Goal: Information Seeking & Learning: Check status

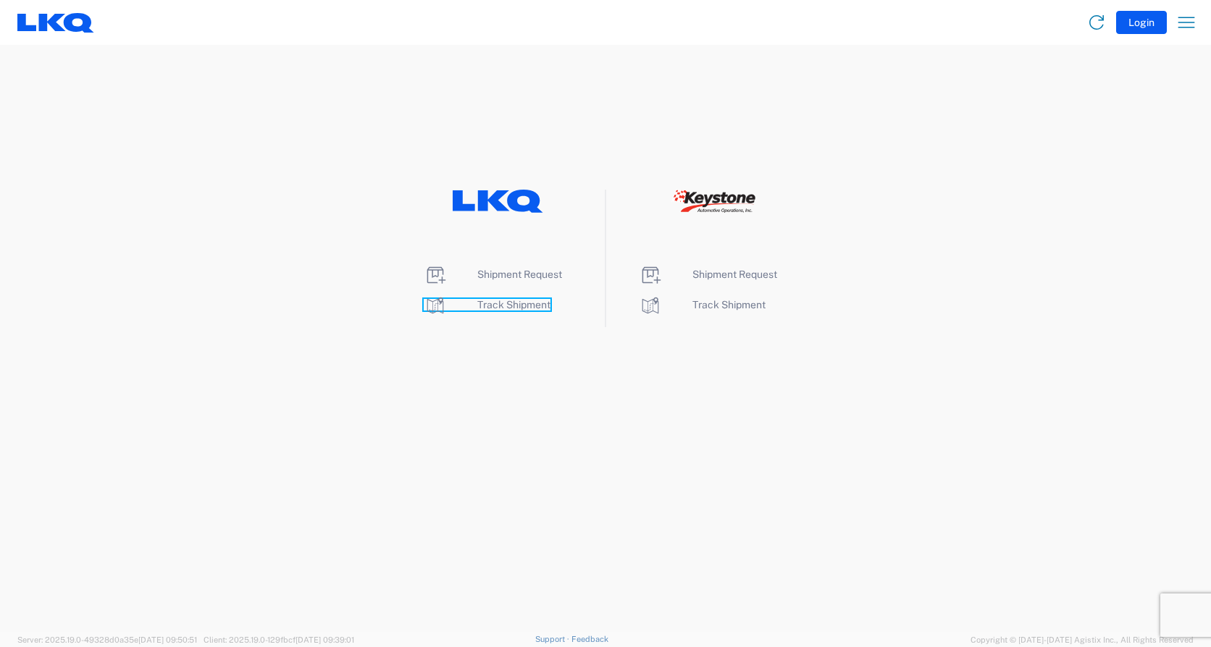
click at [516, 306] on span "Track Shipment" at bounding box center [513, 305] width 73 height 12
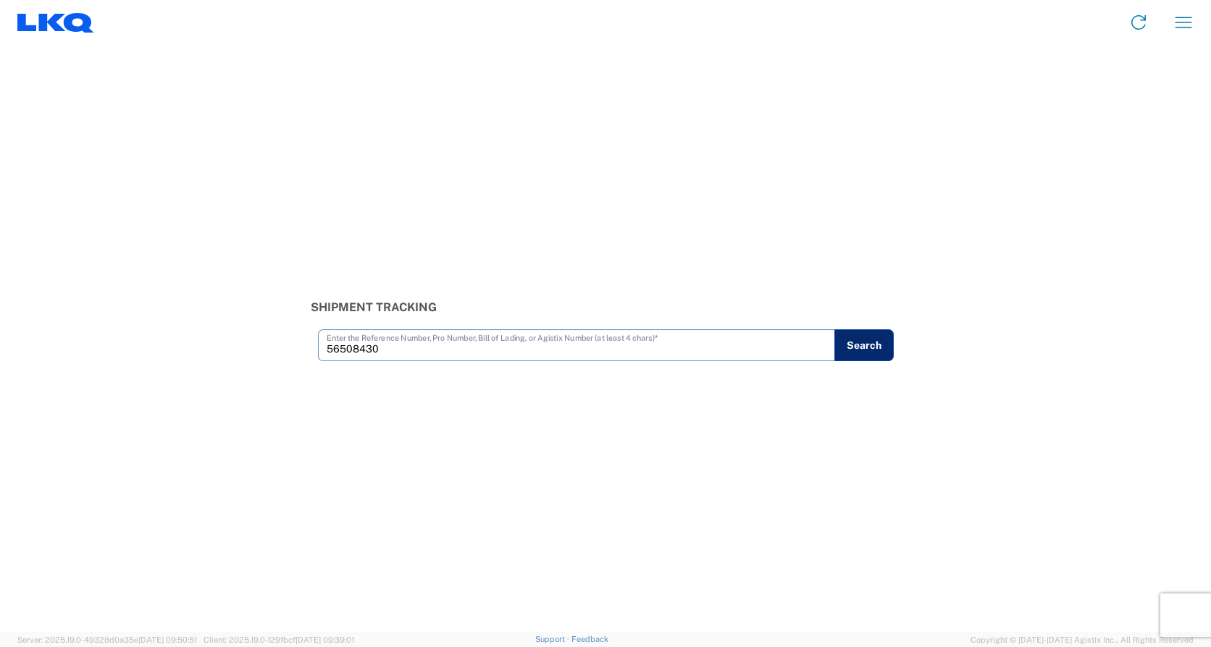
type input "56508430"
click at [862, 350] on button "Search" at bounding box center [863, 345] width 59 height 32
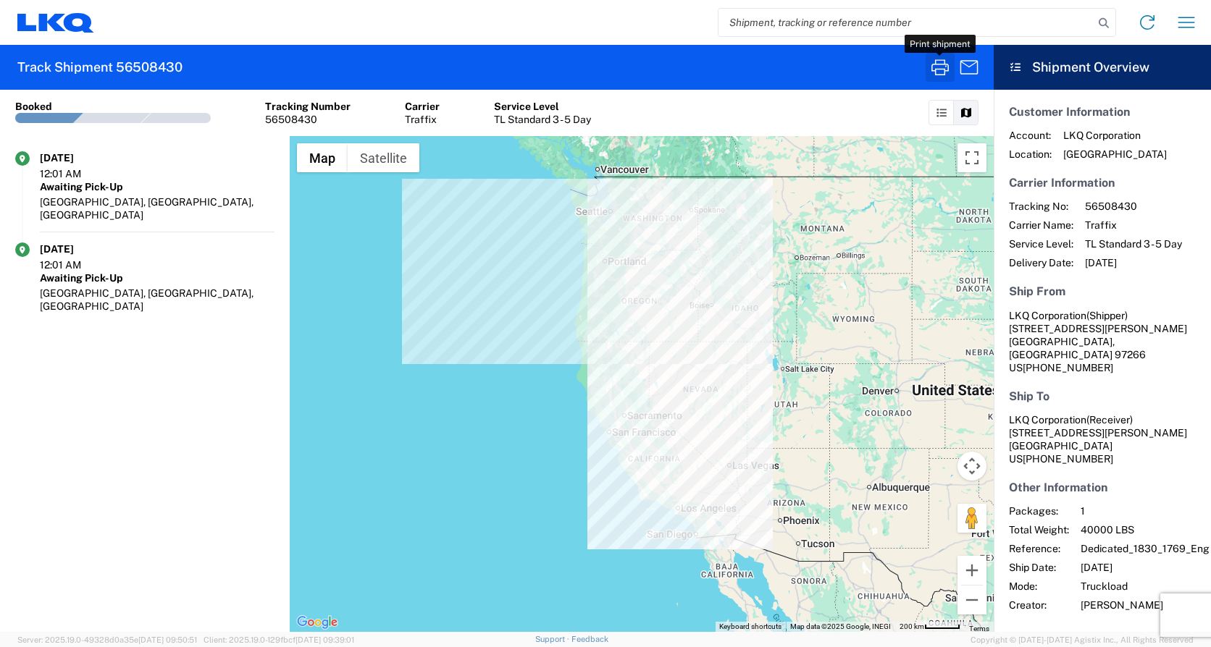
click at [946, 63] on icon "button" at bounding box center [939, 67] width 23 height 23
